Goal: Understand process/instructions

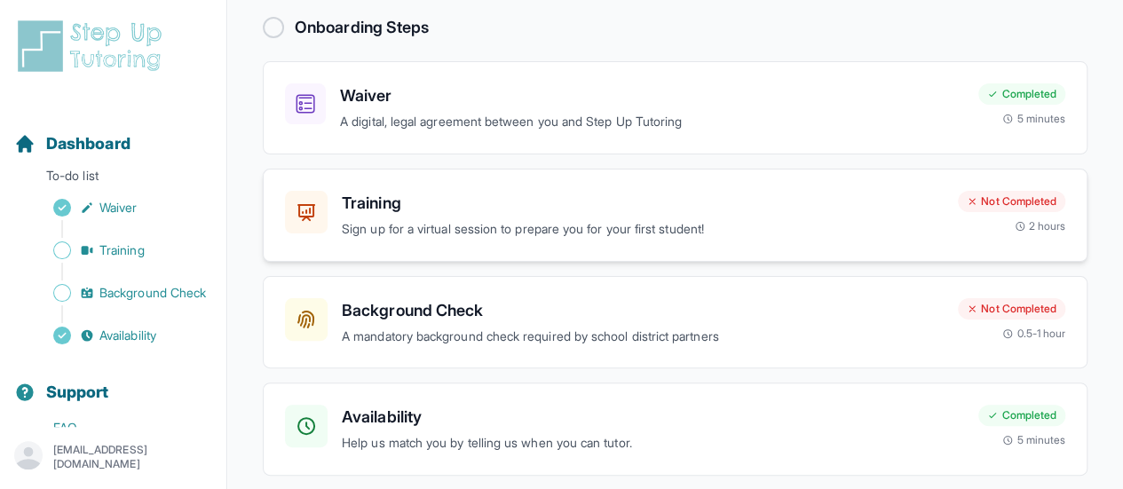
scroll to position [178, 0]
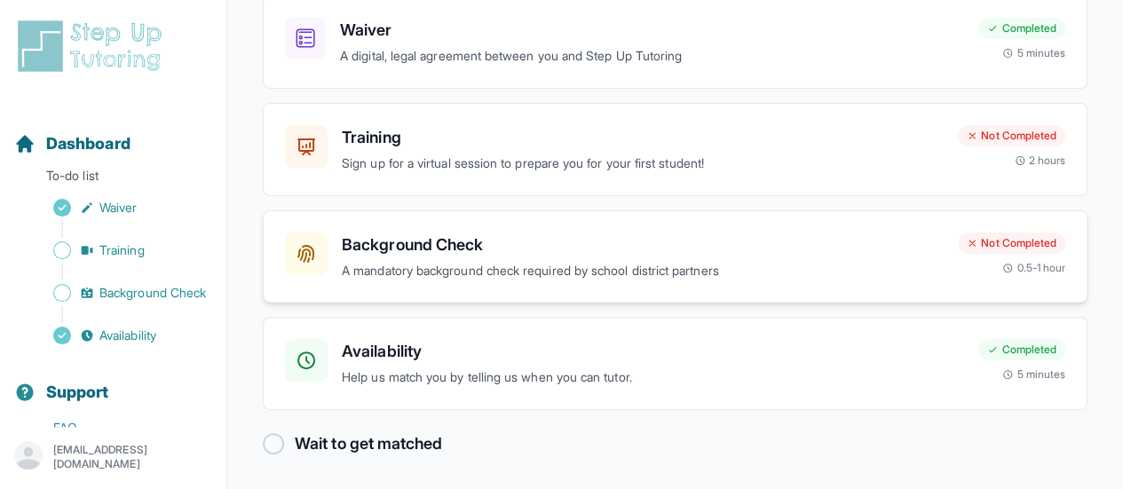
click at [708, 261] on p "A mandatory background check required by school district partners" at bounding box center [643, 271] width 602 height 20
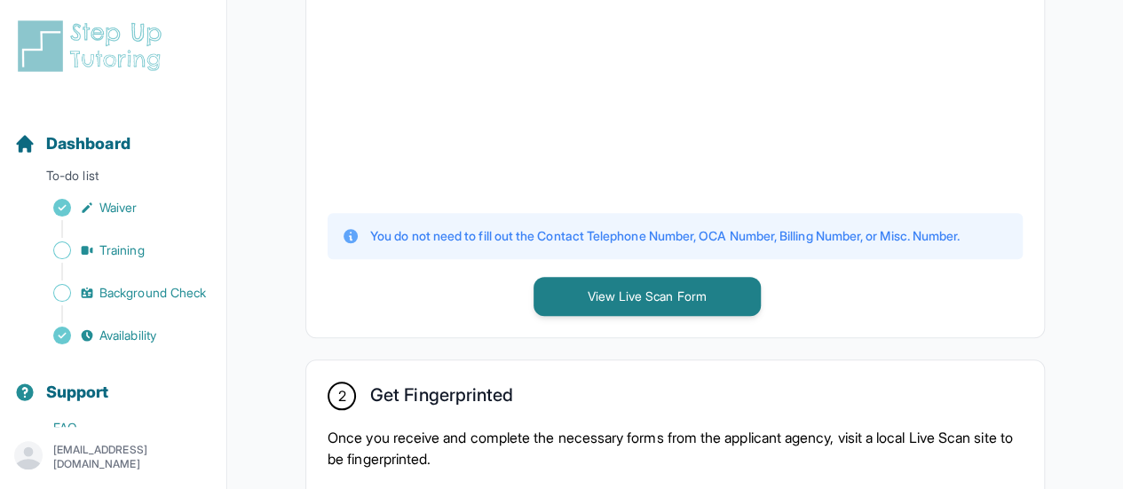
scroll to position [679, 0]
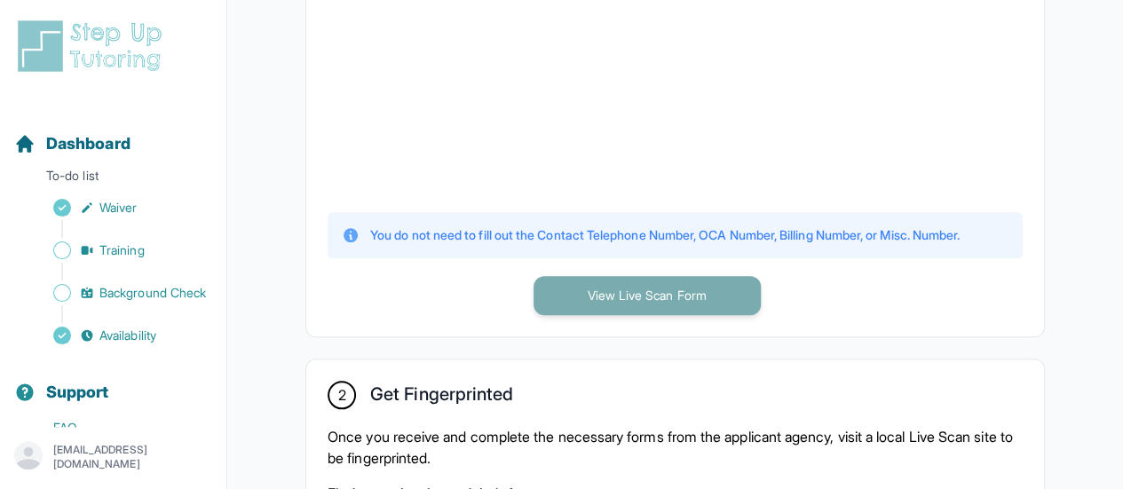
click at [632, 304] on button "View Live Scan Form" at bounding box center [646, 295] width 227 height 39
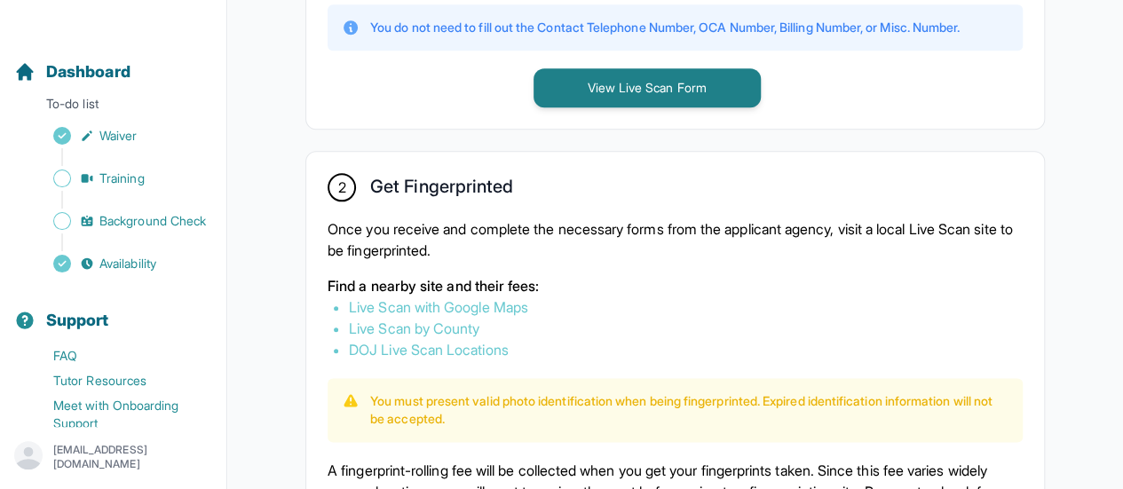
scroll to position [889, 0]
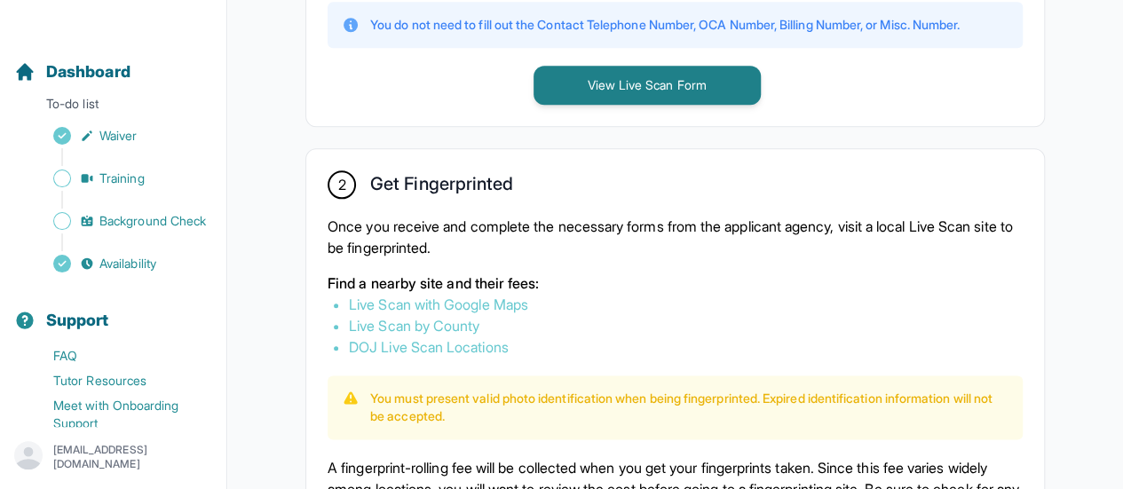
click at [387, 299] on link "Live Scan with Google Maps" at bounding box center [438, 305] width 179 height 18
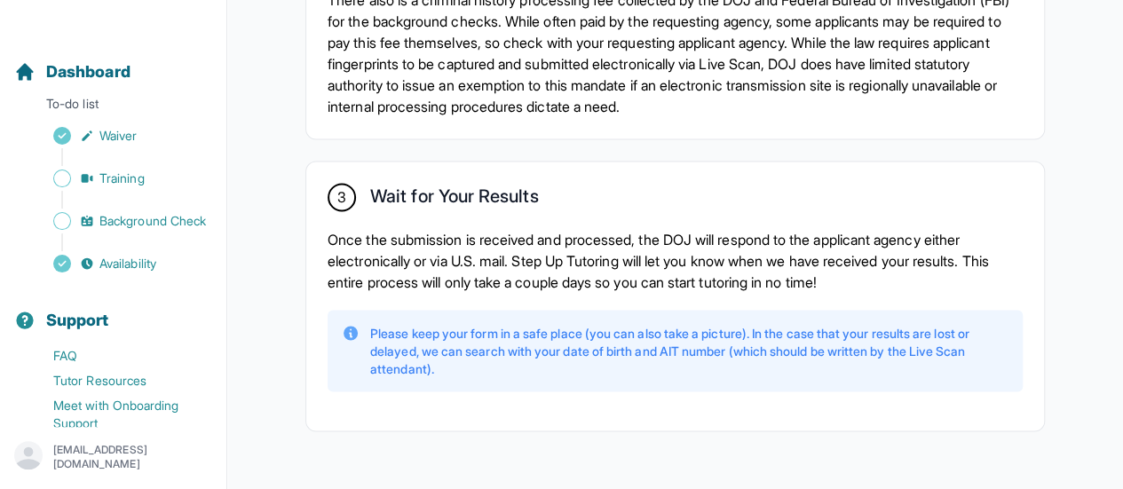
scroll to position [1521, 0]
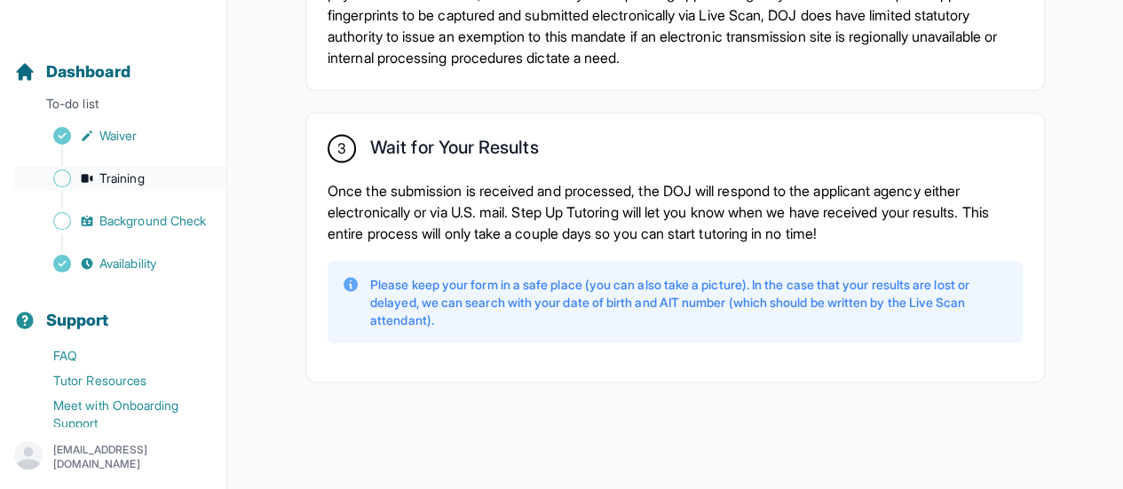
click at [138, 182] on span "Training" at bounding box center [121, 178] width 45 height 18
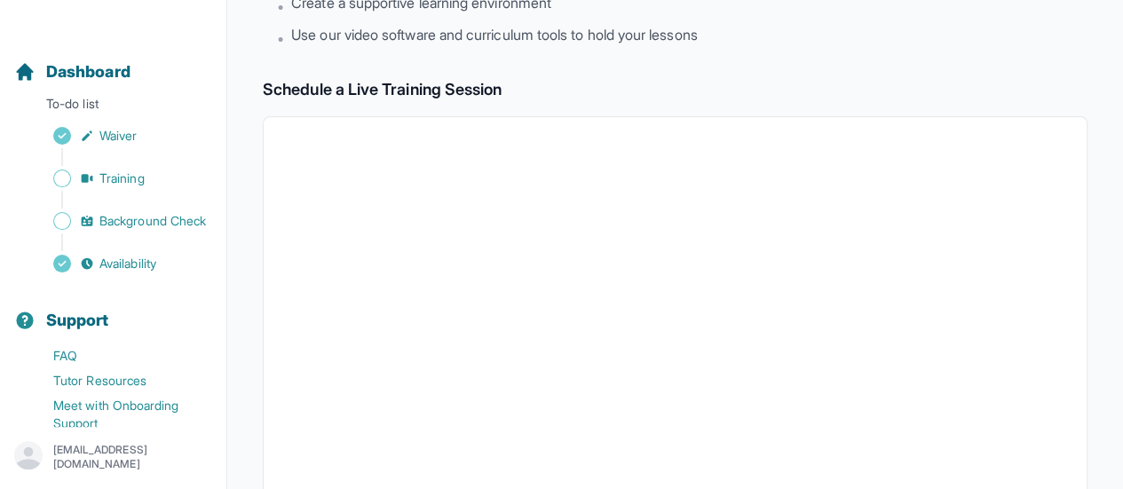
scroll to position [239, 0]
